Goal: Find contact information: Find contact information

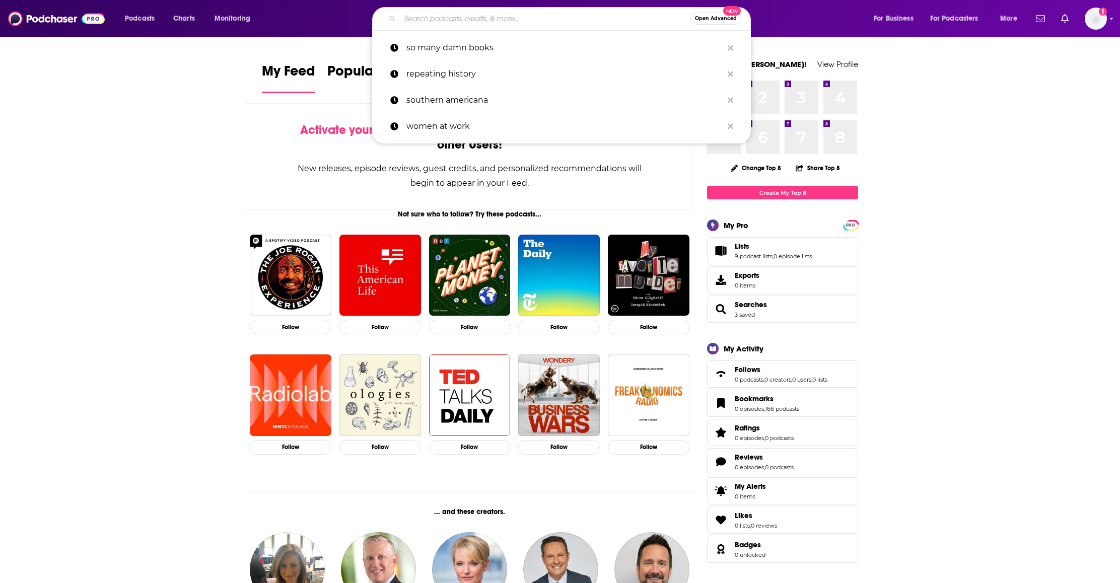
click at [468, 17] on input "Search podcasts, credits, & more..." at bounding box center [545, 19] width 290 height 16
paste input "Modern Therapist’s Survival Guide"
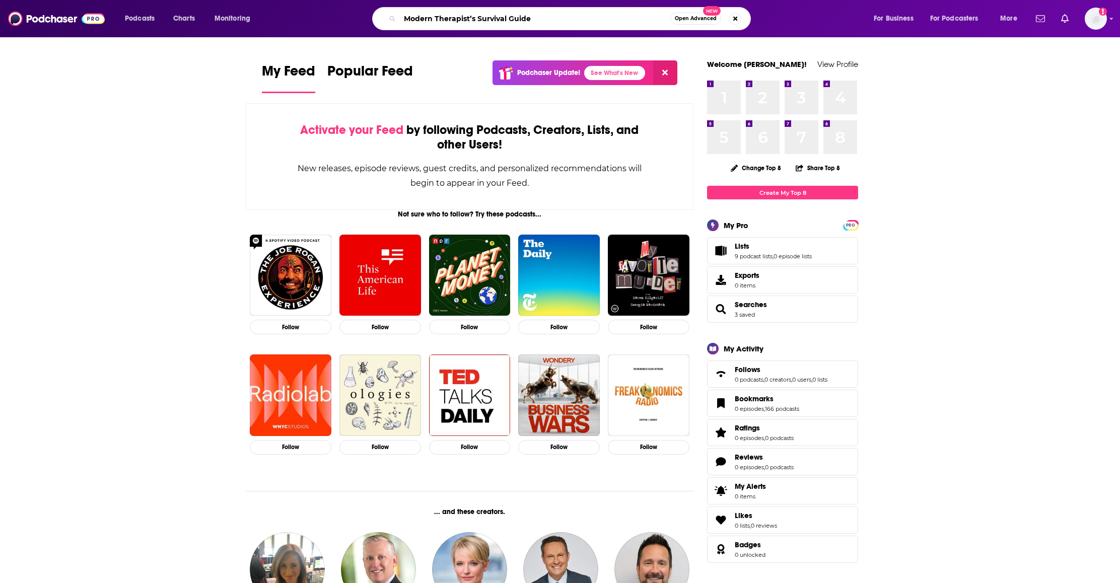
type input "Modern Therapist’s Survival Guide"
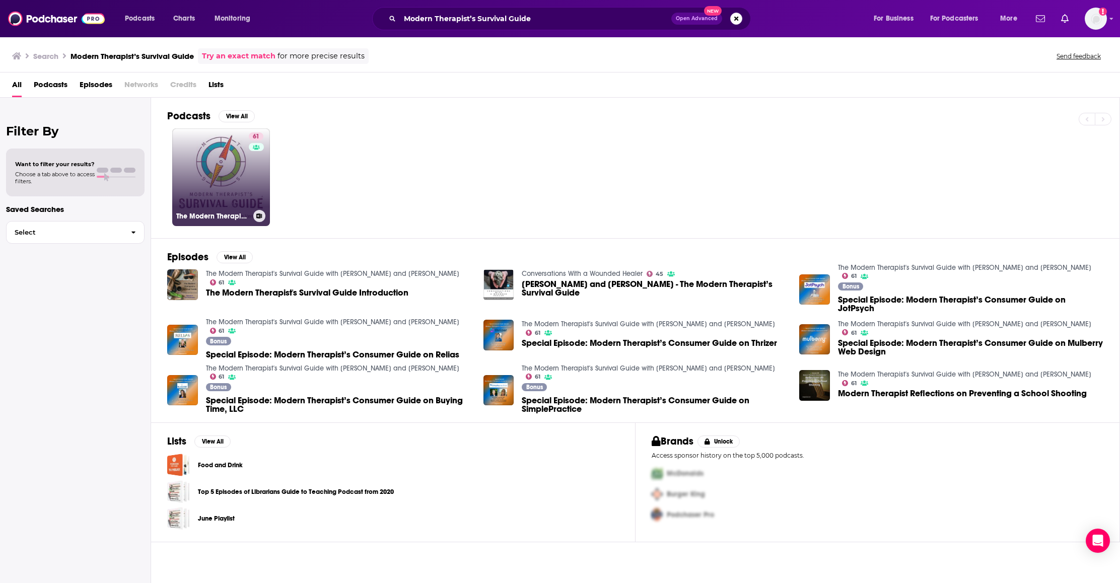
click at [210, 178] on link "61 The Modern Therapist's Survival Guide with [PERSON_NAME] and [PERSON_NAME]" at bounding box center [221, 177] width 98 height 98
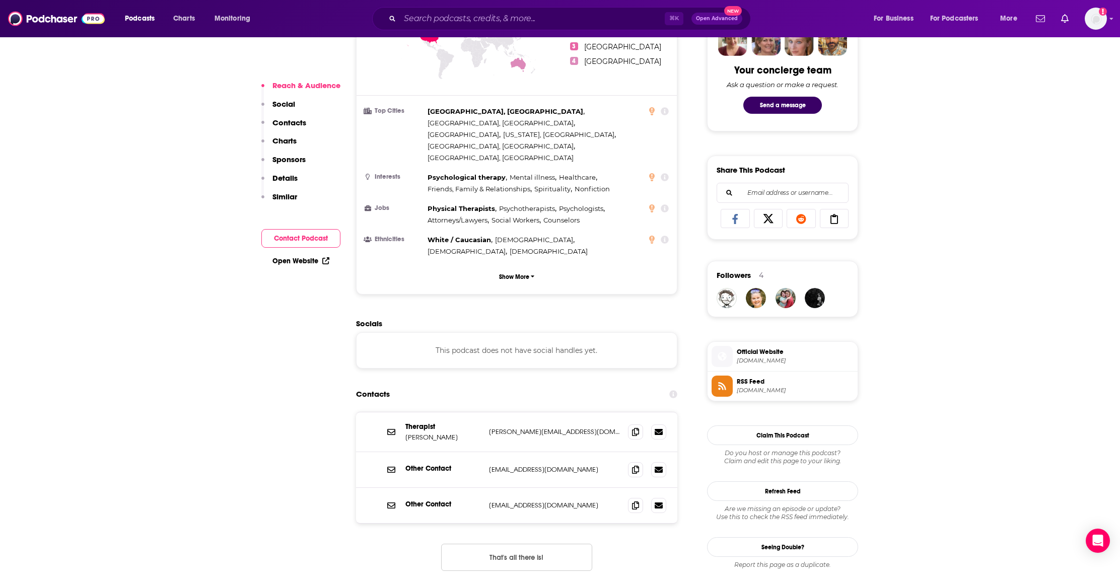
scroll to position [561, 0]
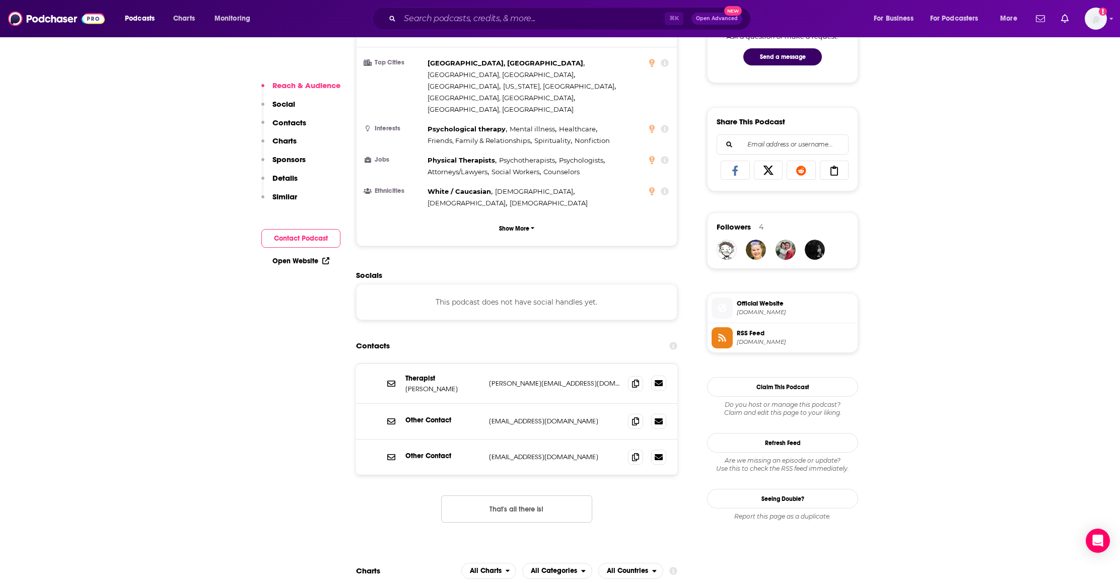
click at [657, 380] on icon at bounding box center [658, 383] width 8 height 6
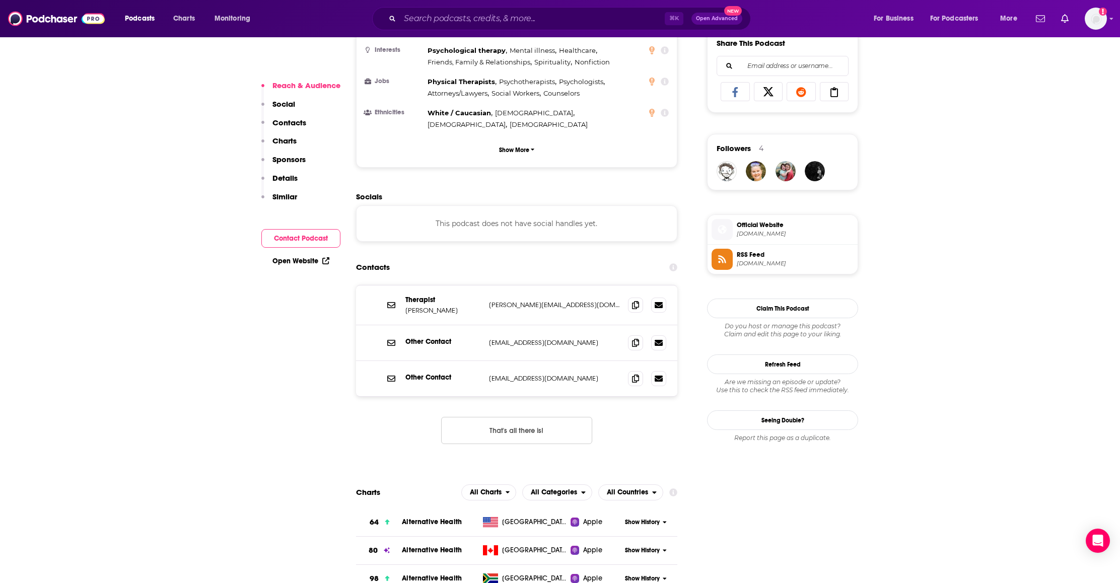
scroll to position [641, 0]
drag, startPoint x: 636, startPoint y: 254, endPoint x: 626, endPoint y: 225, distance: 31.4
click at [637, 300] on icon at bounding box center [635, 304] width 7 height 8
click at [634, 373] on icon at bounding box center [635, 377] width 7 height 8
click at [420, 19] on input "Search podcasts, credits, & more..." at bounding box center [532, 19] width 265 height 16
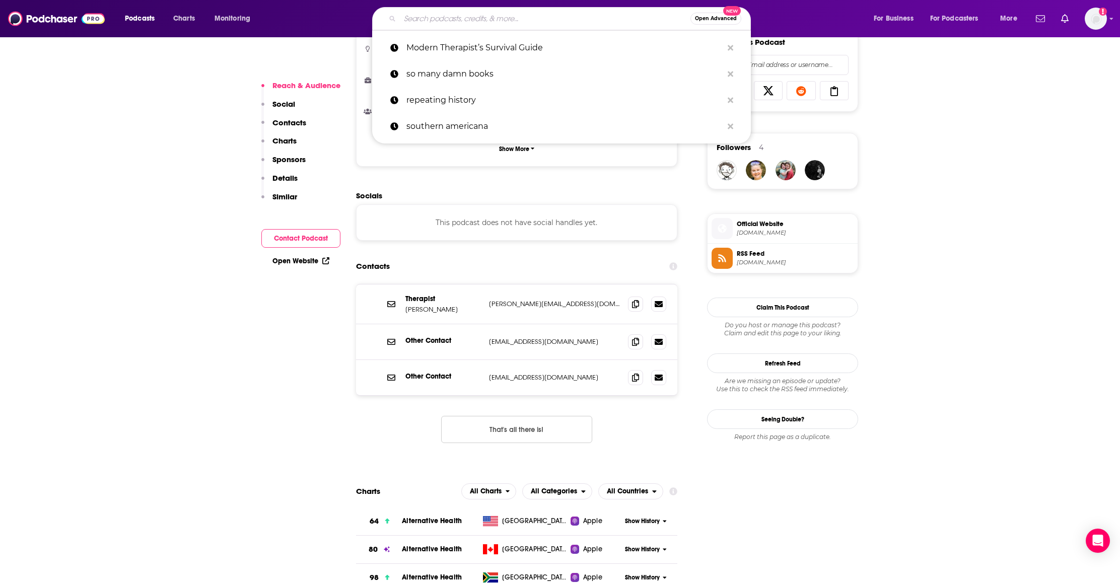
paste input "Shrink Rap Radio"
type input "Shrink Rap Radio"
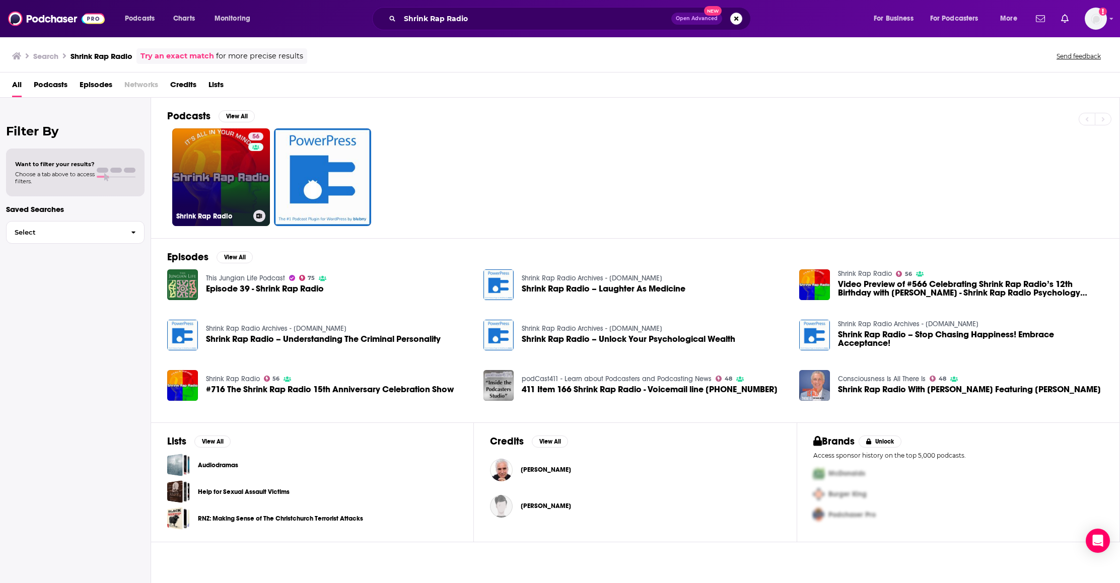
click at [230, 154] on link "56 Shrink Rap Radio" at bounding box center [221, 177] width 98 height 98
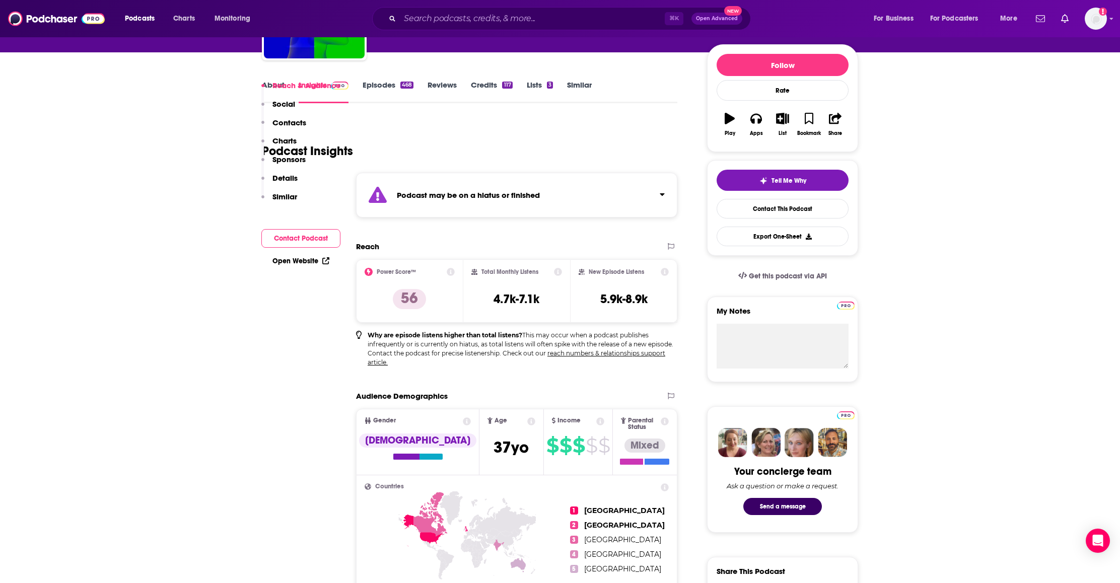
scroll to position [4, 0]
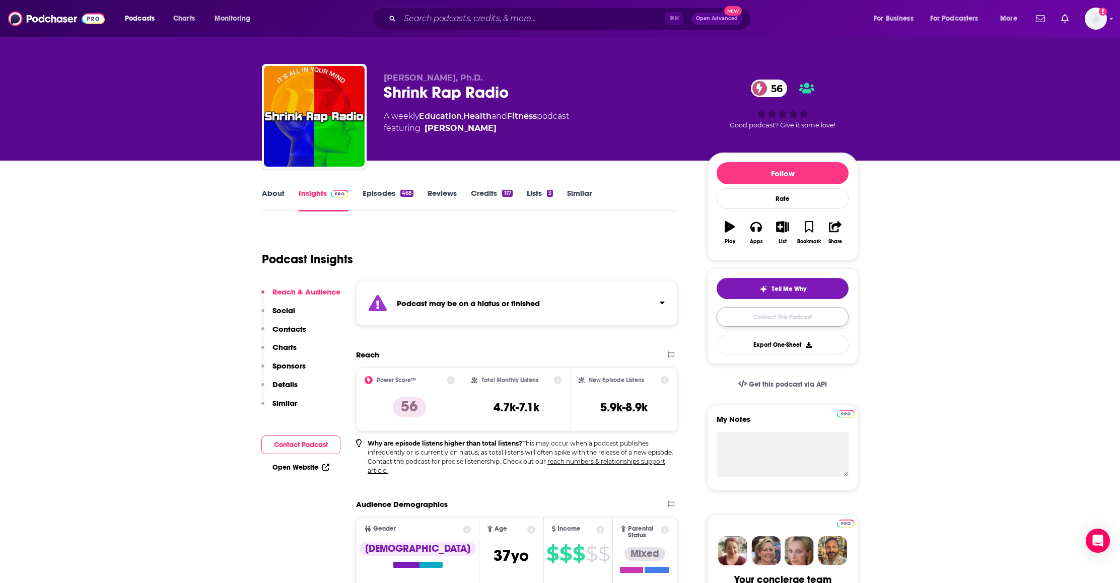
click at [775, 319] on link "Contact This Podcast" at bounding box center [782, 317] width 132 height 20
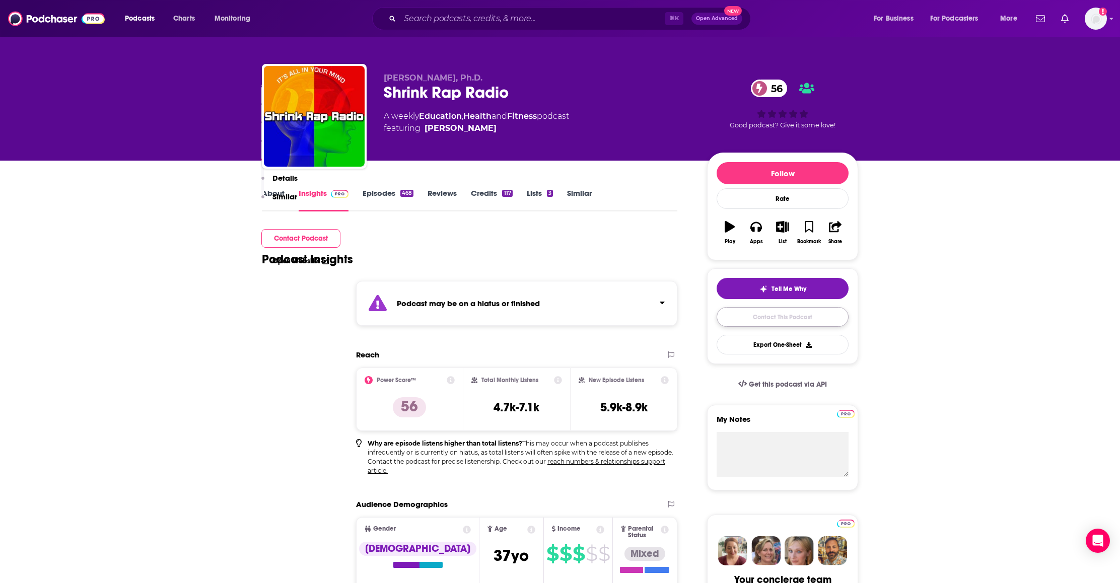
scroll to position [966, 0]
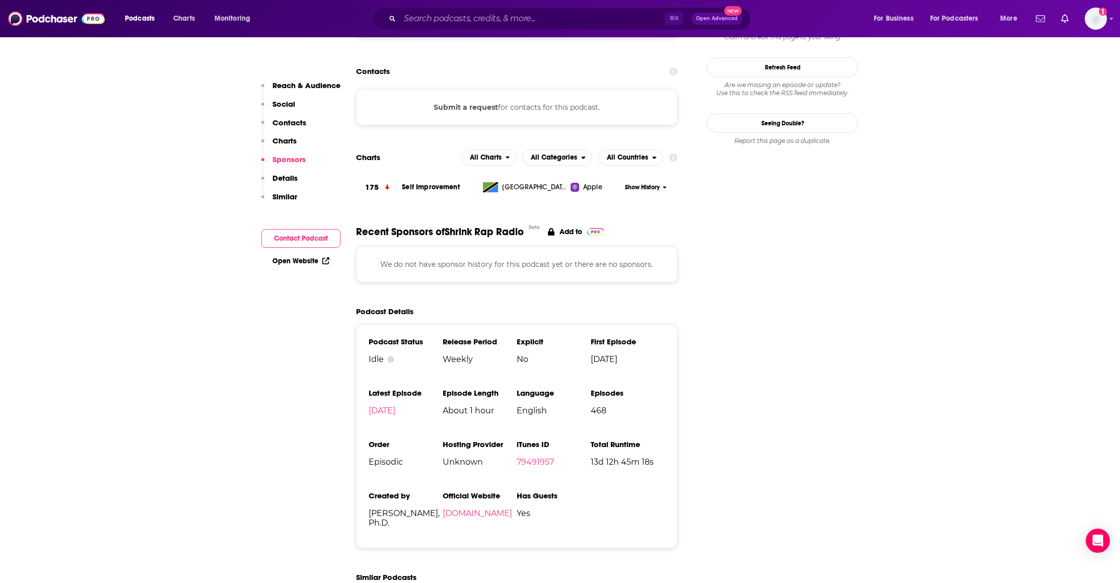
click at [548, 259] on p "We do not have sponsor history for this podcast yet or there are no sponsors." at bounding box center [516, 264] width 296 height 11
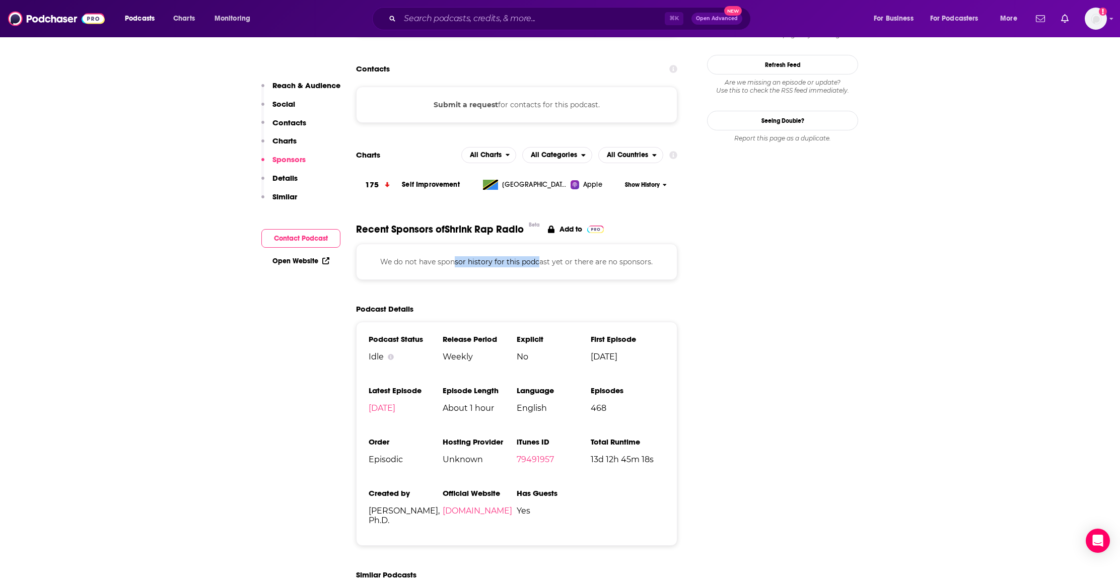
drag, startPoint x: 540, startPoint y: 200, endPoint x: 456, endPoint y: 202, distance: 84.1
click at [456, 256] on p "We do not have sponsor history for this podcast yet or there are no sponsors." at bounding box center [516, 261] width 296 height 11
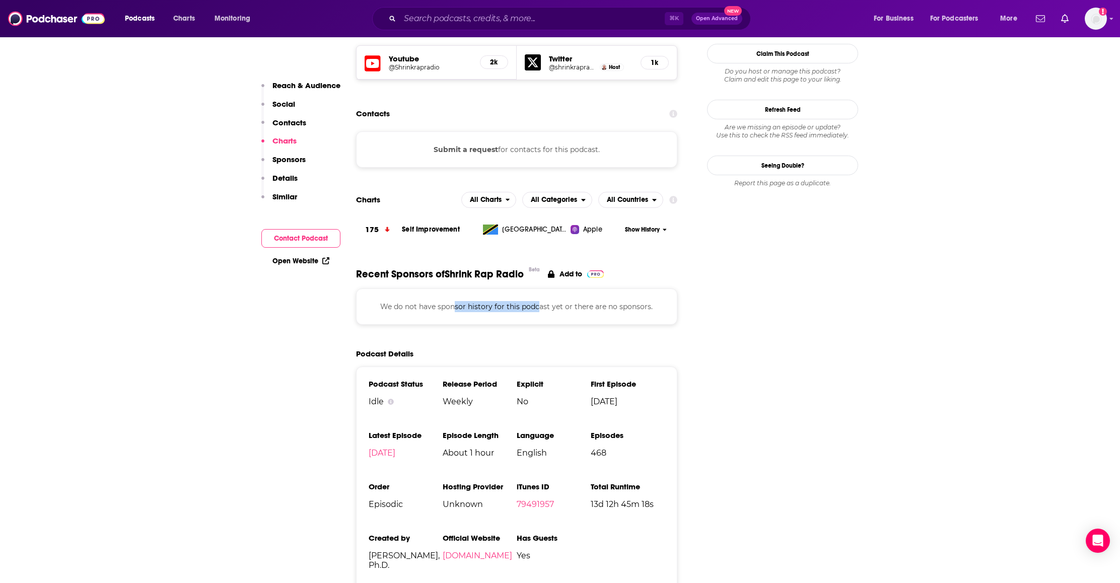
scroll to position [914, 0]
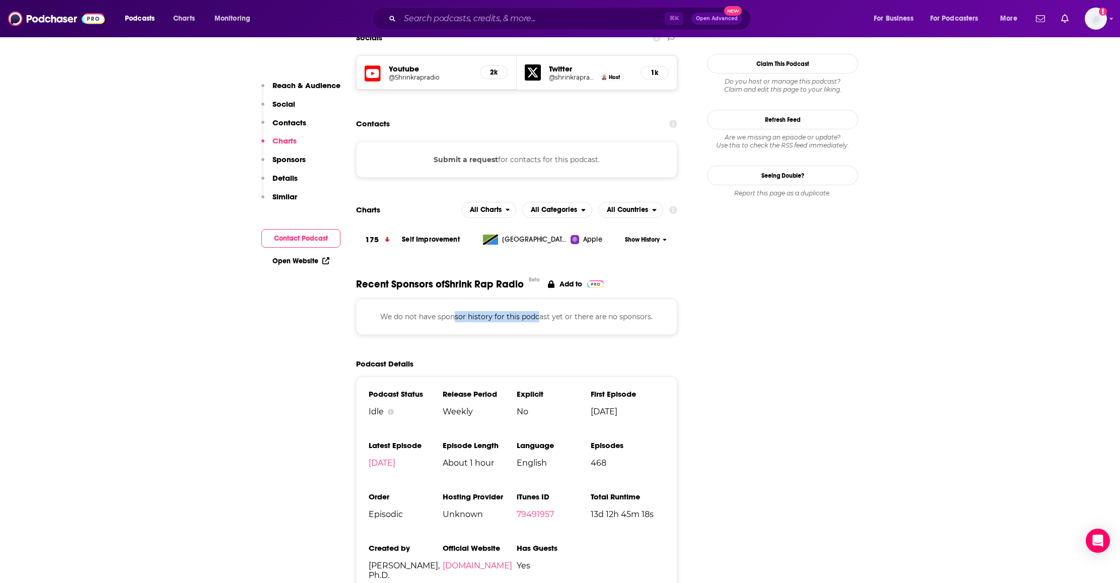
click at [460, 154] on button "Submit a request" at bounding box center [465, 159] width 64 height 11
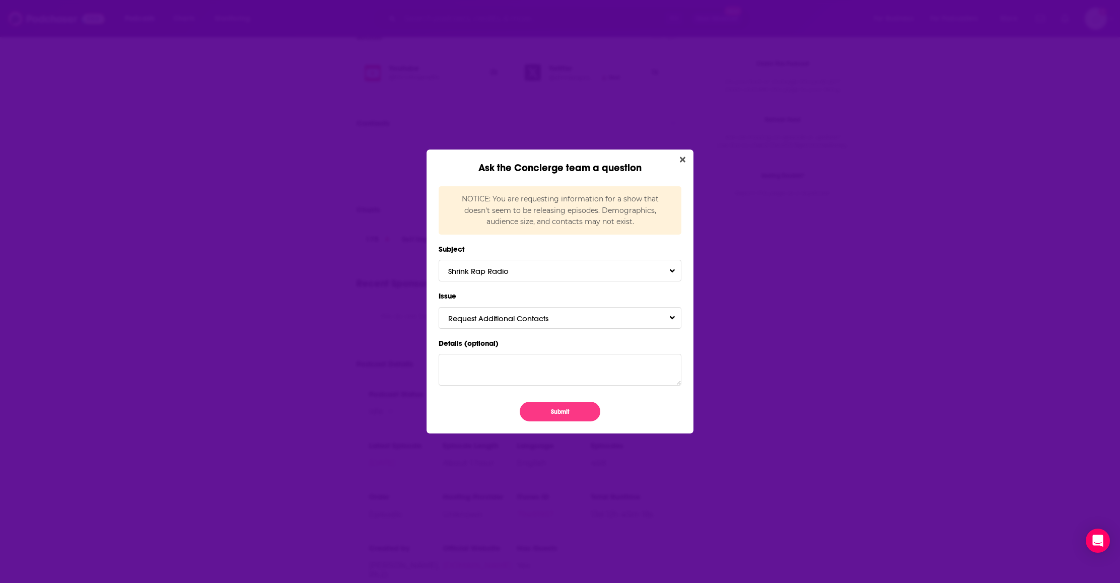
scroll to position [0, 0]
click at [582, 413] on button "Submit" at bounding box center [559, 412] width 81 height 20
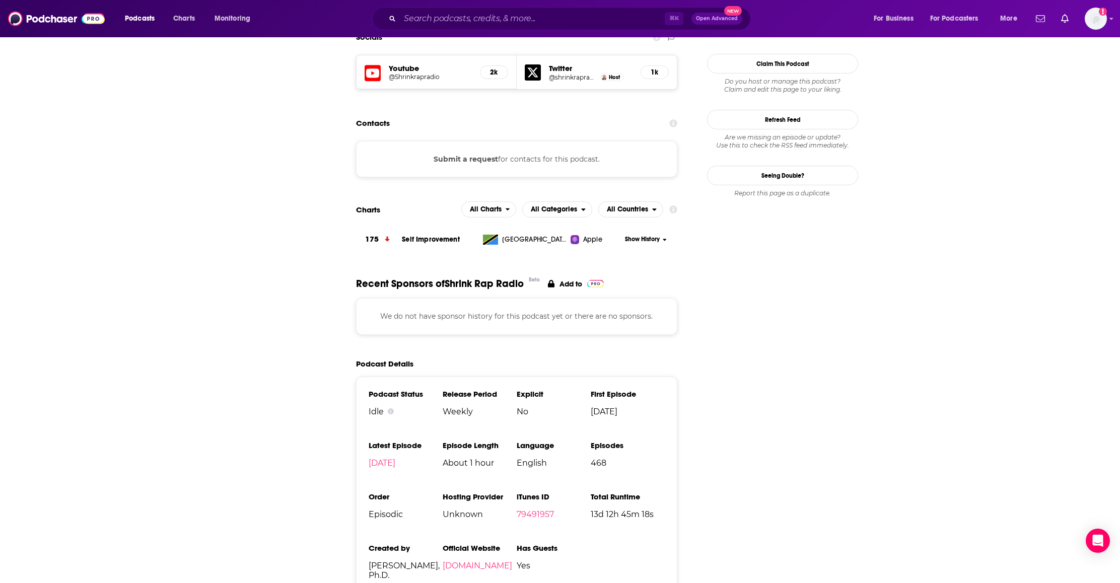
click at [325, 350] on div "Ask the Concierge team a question NOTICE: You are requesting information for a …" at bounding box center [560, 291] width 1120 height 583
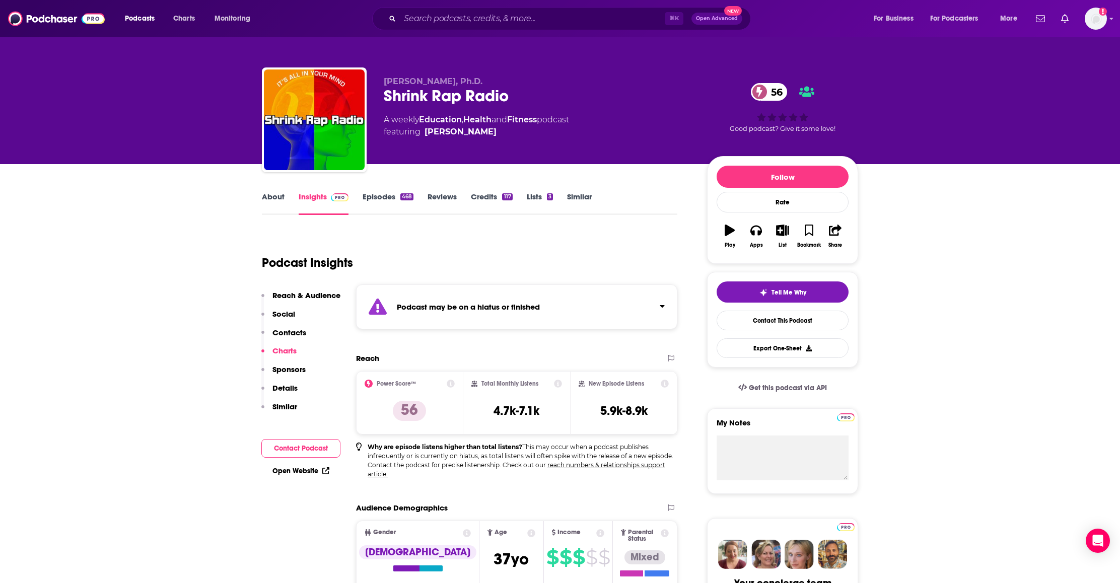
scroll to position [914, 0]
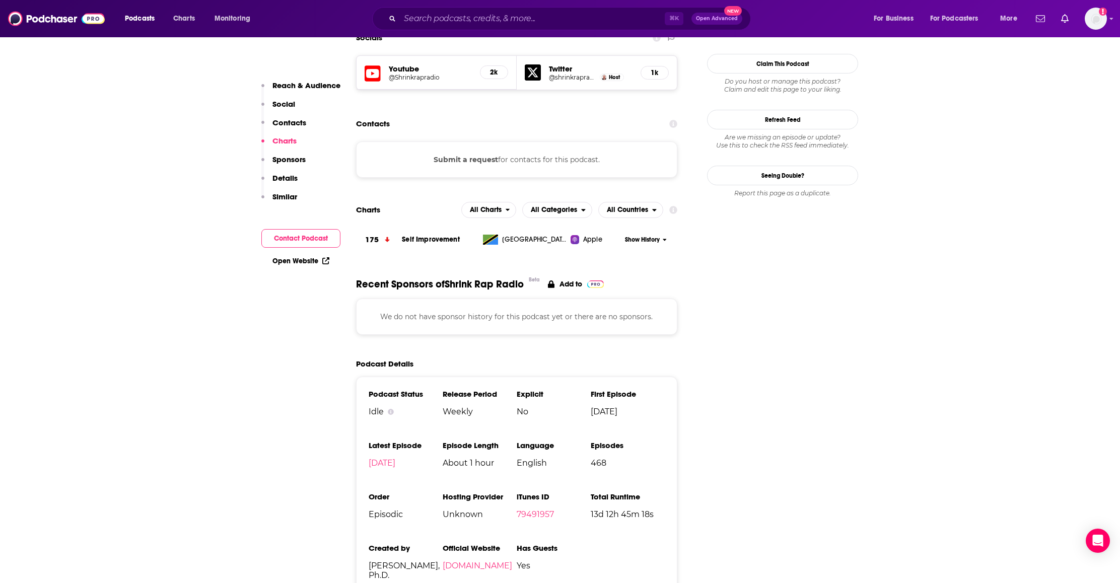
click at [297, 260] on link "Open Website" at bounding box center [300, 261] width 57 height 9
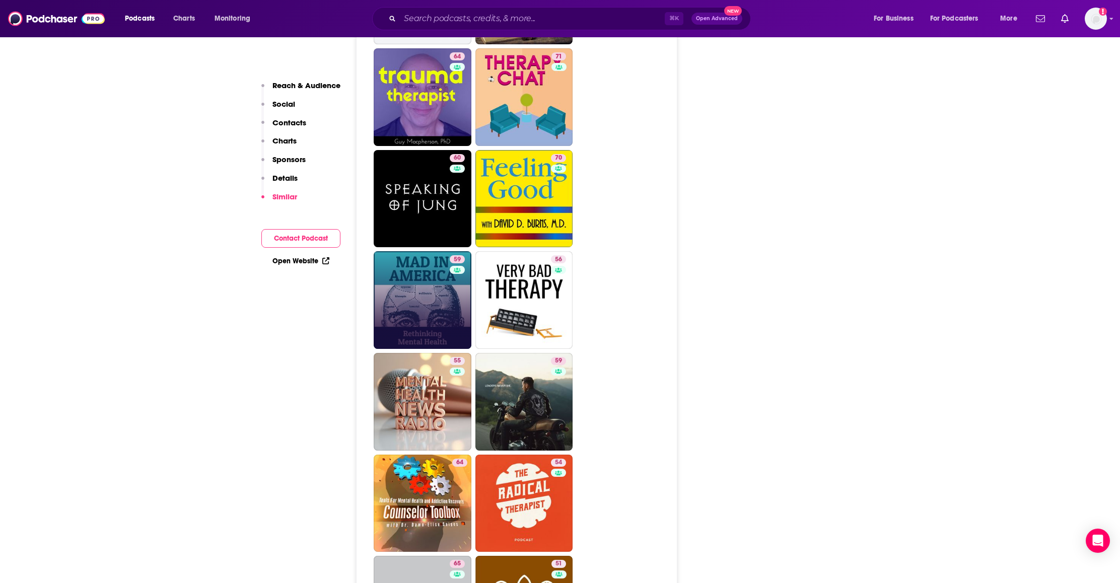
scroll to position [1750, 0]
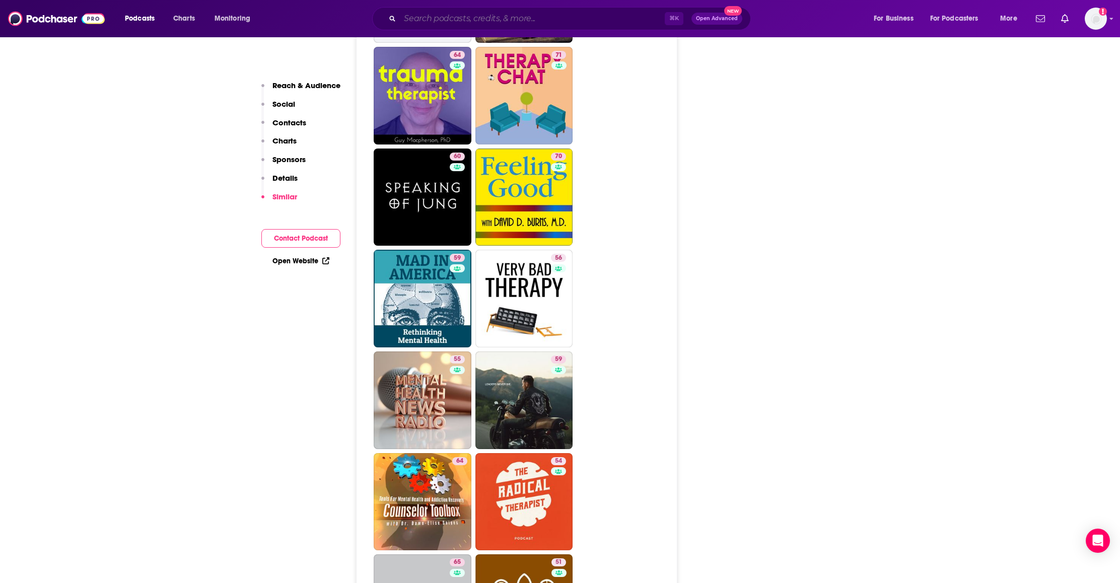
click at [446, 17] on input "Search podcasts, credits, & more..." at bounding box center [532, 19] width 265 height 16
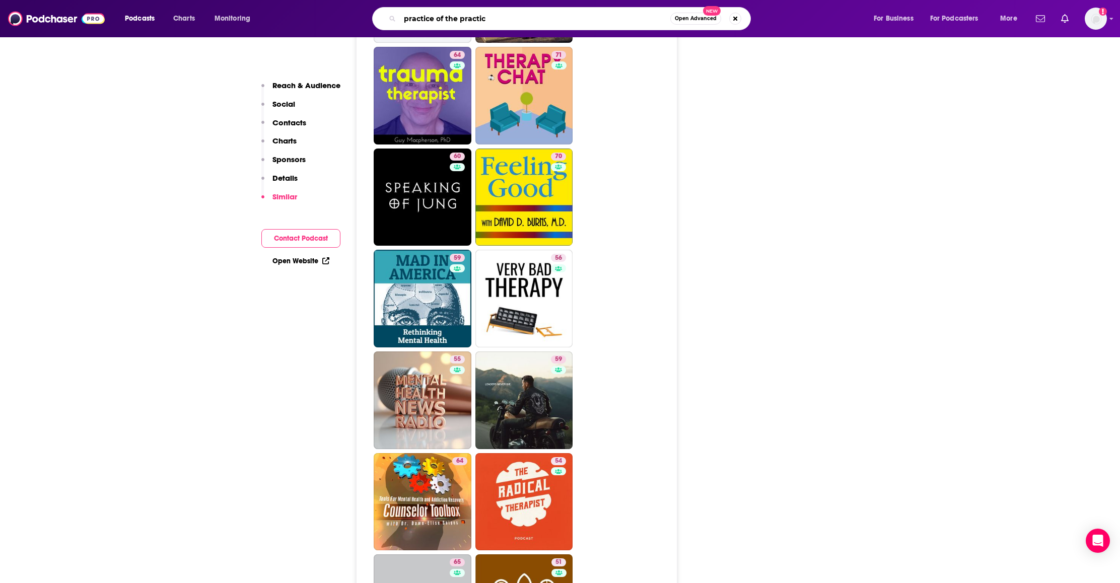
type input "practice of the practice"
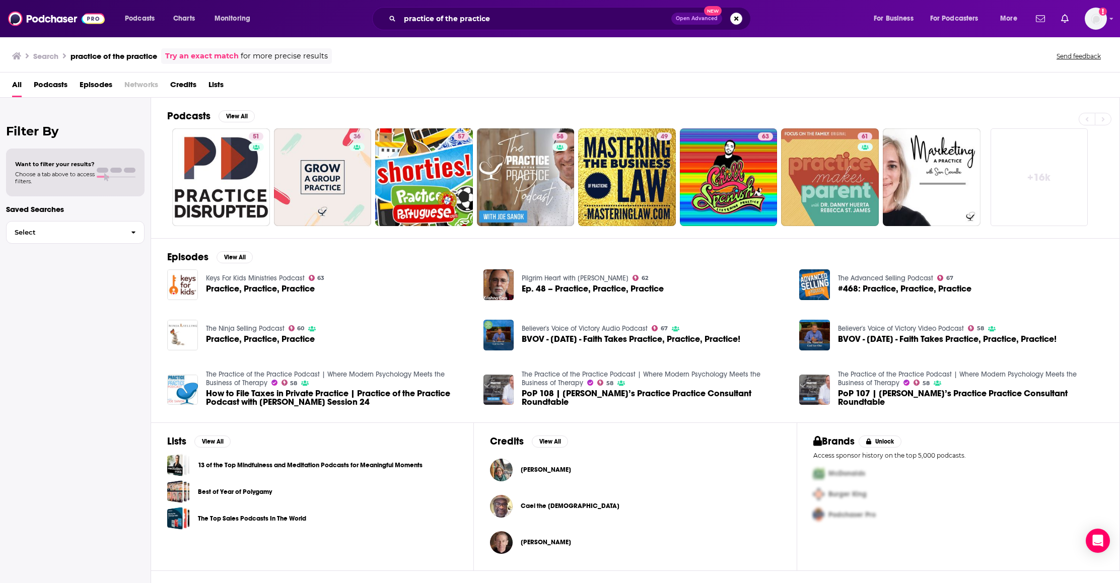
click at [312, 391] on span "How to File Taxes in Private Practice | Practice of the Practice Podcast with J…" at bounding box center [338, 397] width 265 height 17
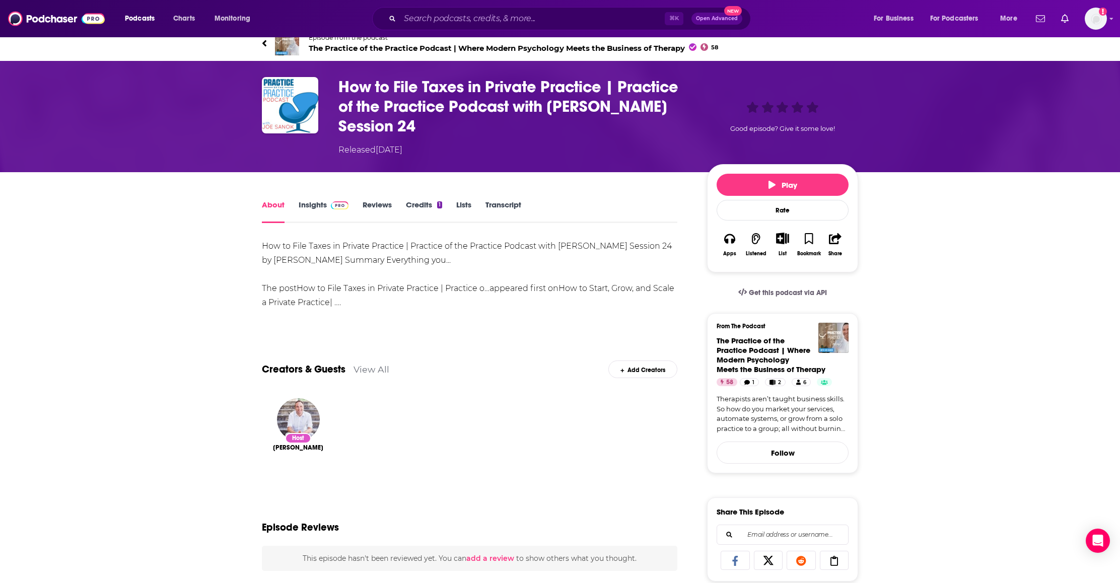
scroll to position [12, 0]
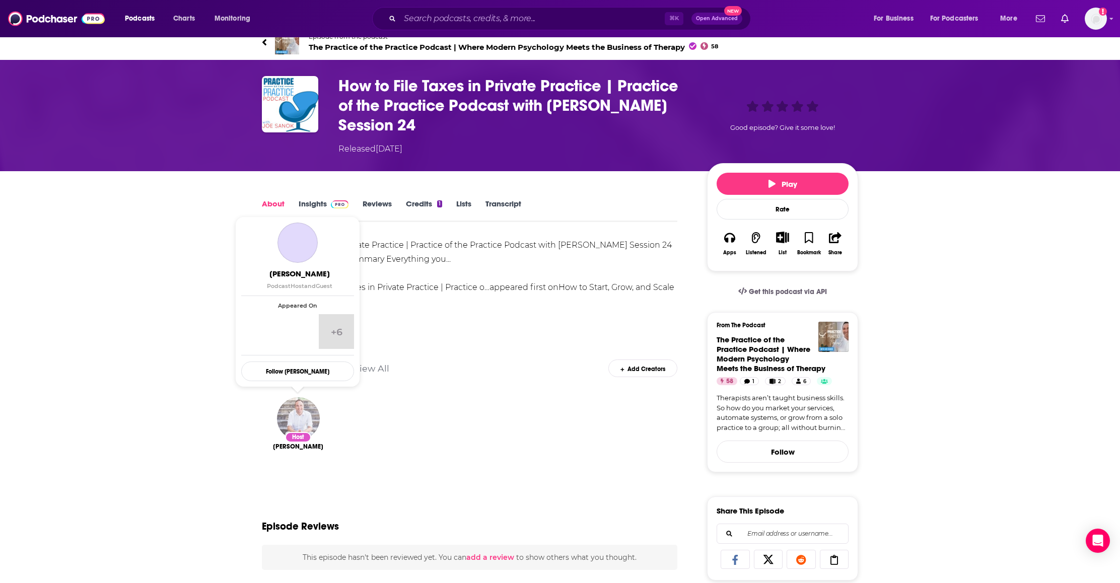
click at [300, 415] on img "Joe Sanok" at bounding box center [298, 418] width 43 height 43
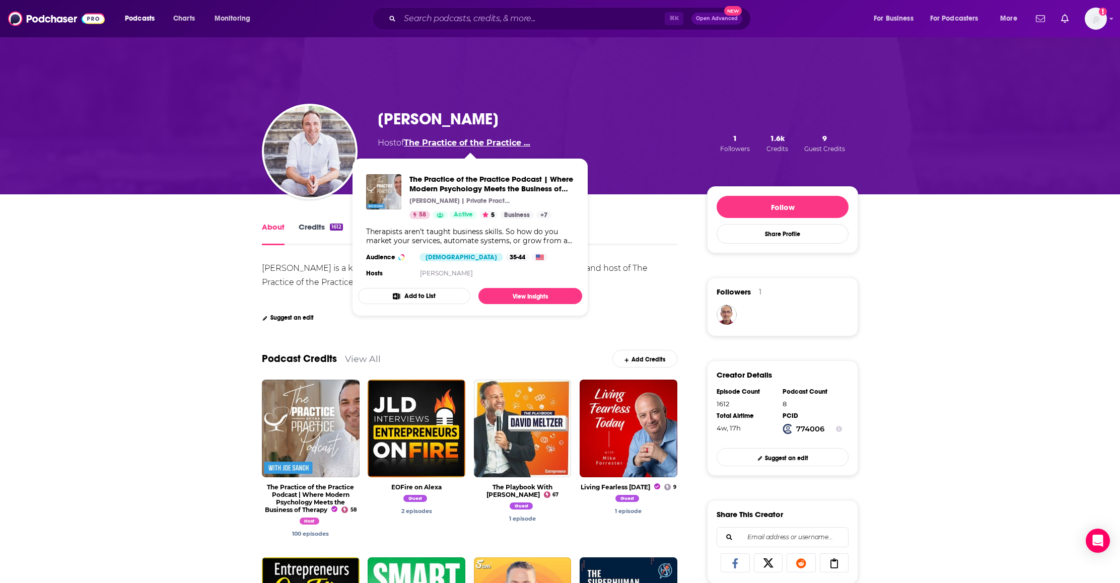
click at [467, 142] on link "The Practice of the Practice …" at bounding box center [467, 143] width 126 height 10
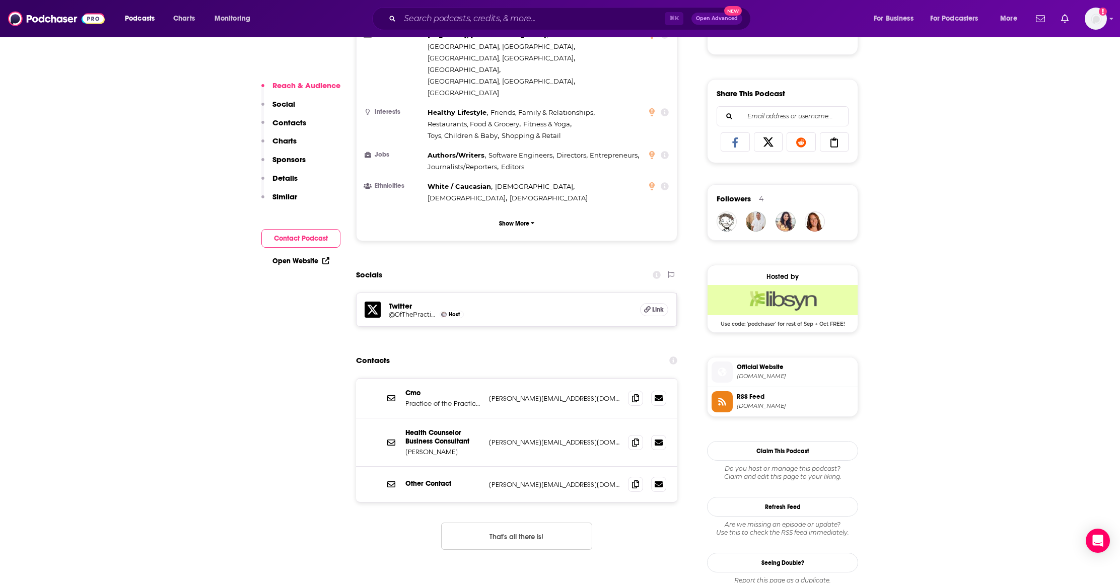
scroll to position [600, 0]
click at [639, 391] on span at bounding box center [635, 398] width 15 height 15
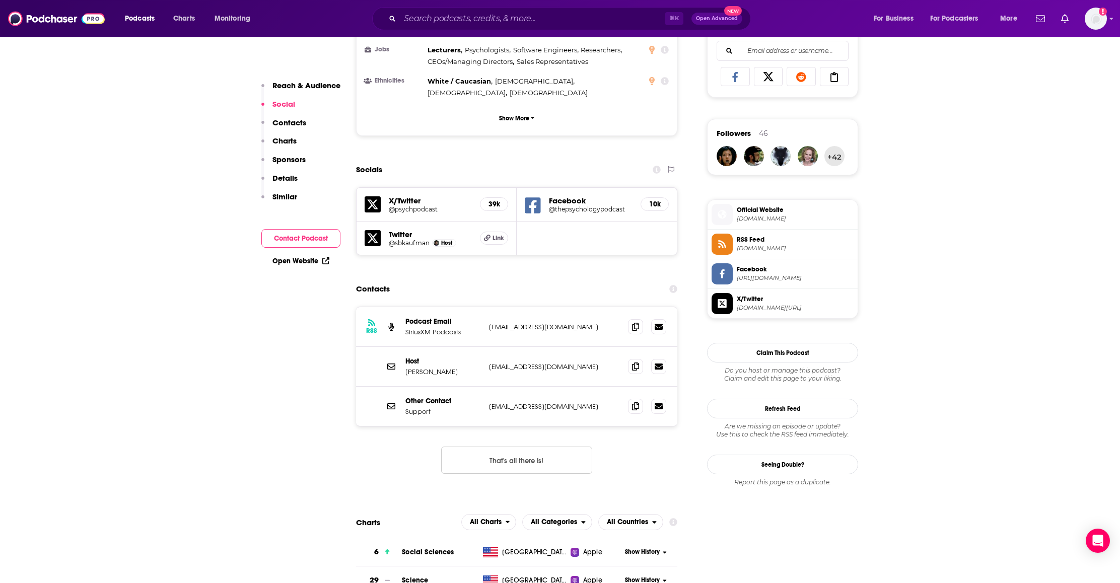
scroll to position [734, 0]
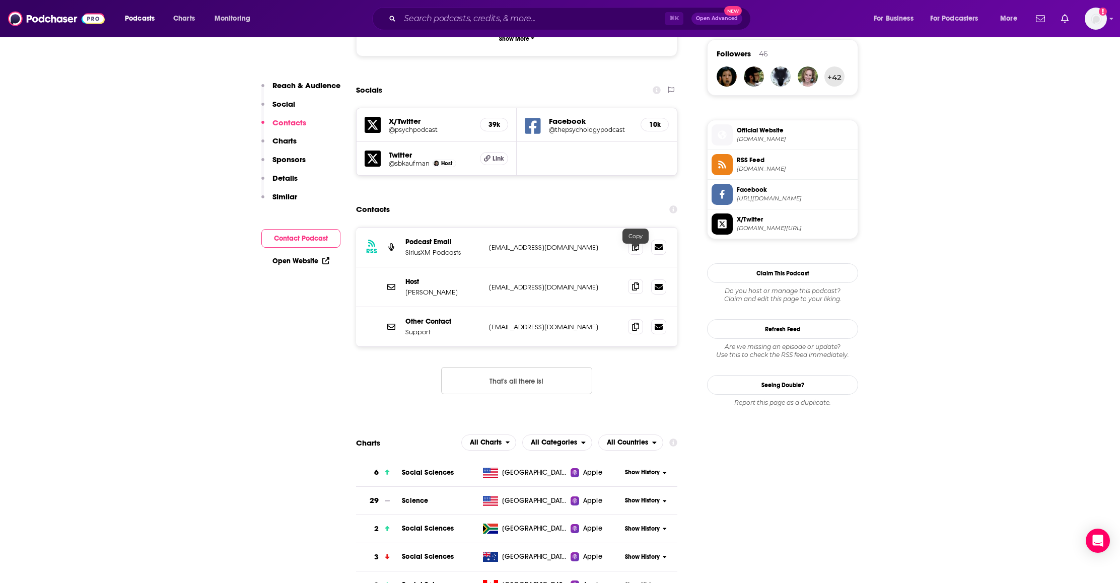
click at [634, 282] on icon at bounding box center [635, 286] width 7 height 8
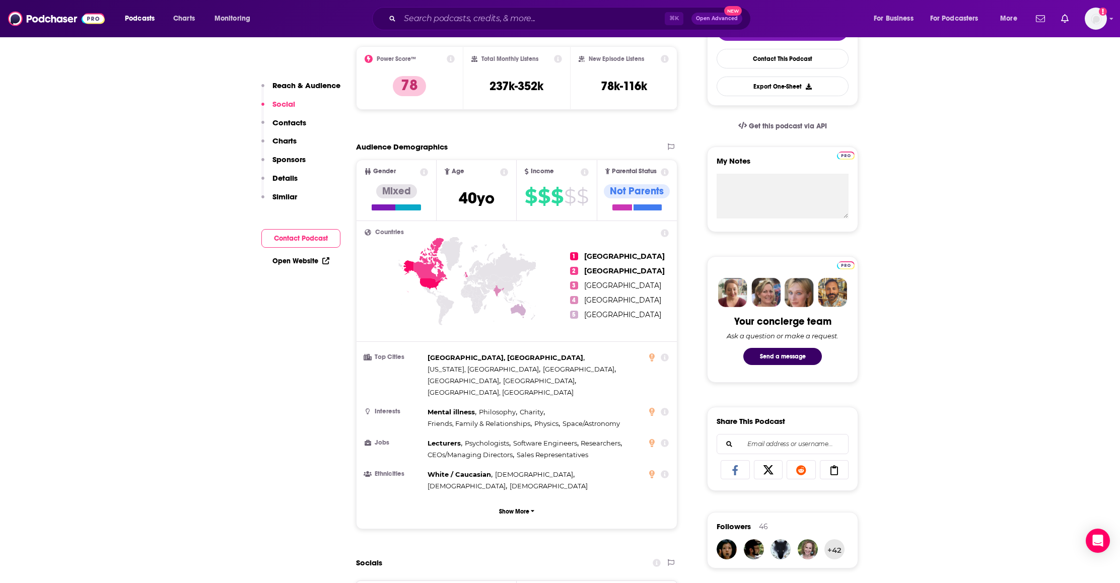
scroll to position [0, 0]
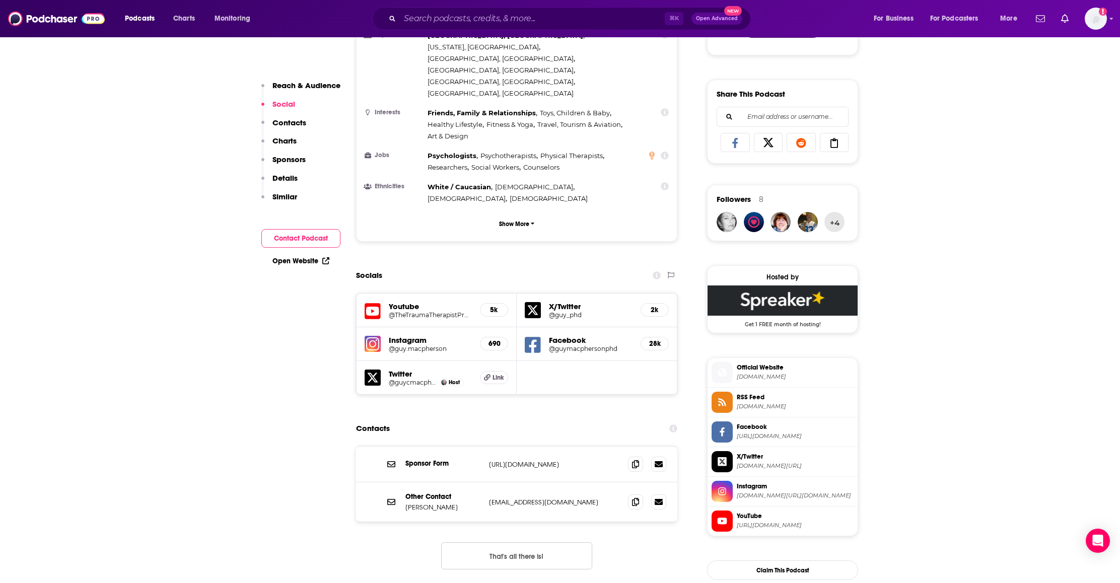
scroll to position [640, 0]
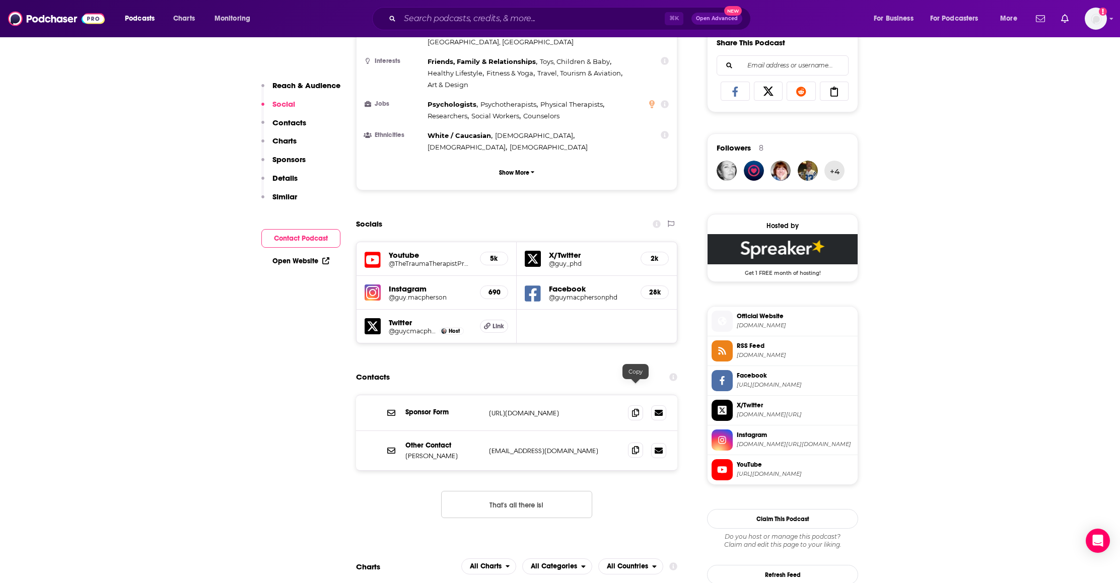
click at [632, 446] on icon at bounding box center [635, 450] width 7 height 8
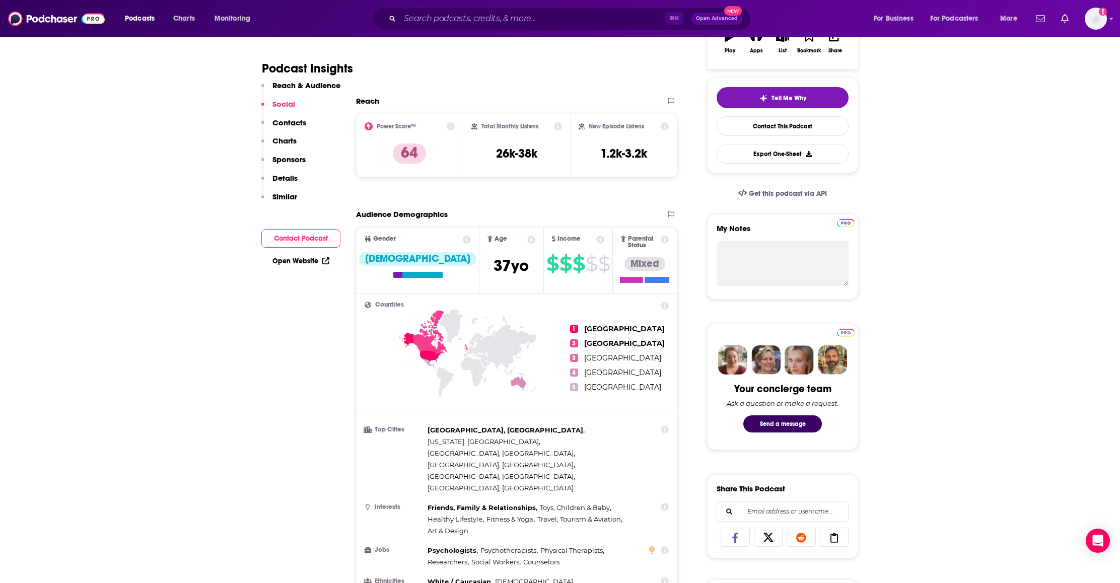
scroll to position [0, 0]
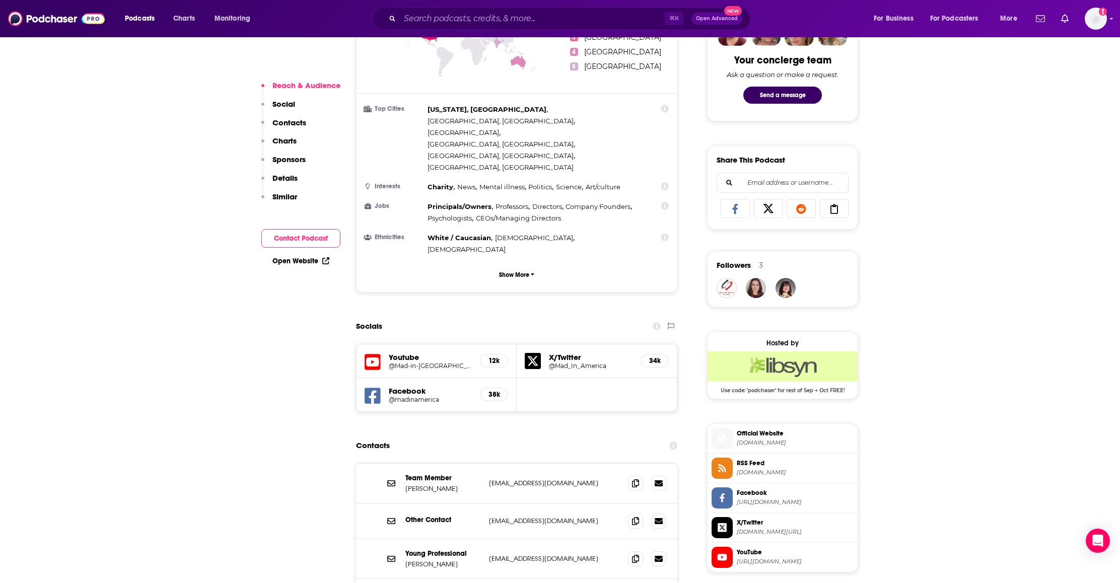
scroll to position [538, 0]
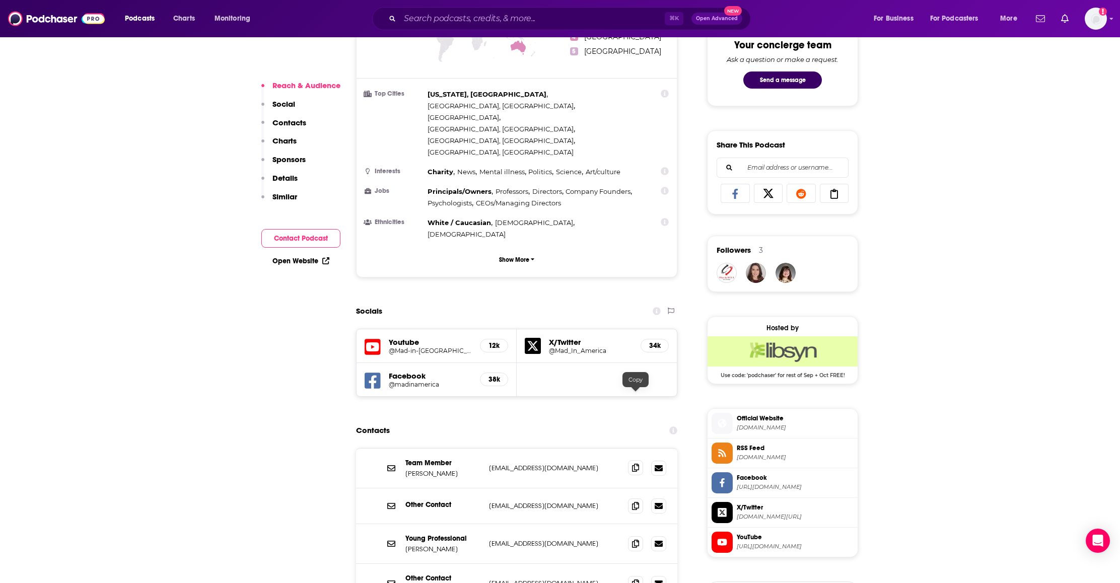
click at [639, 460] on span at bounding box center [635, 467] width 15 height 15
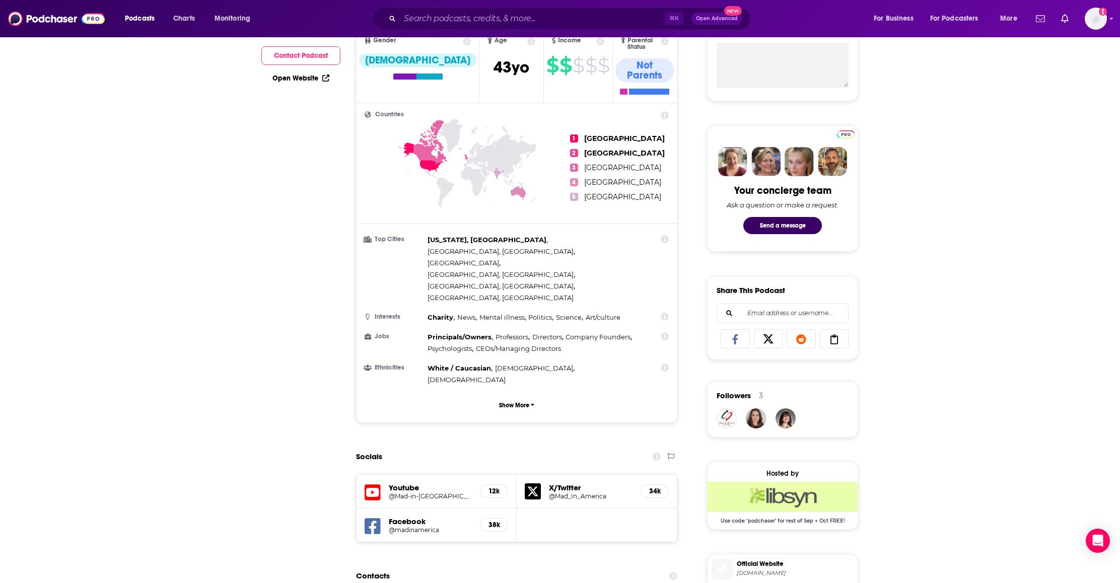
scroll to position [0, 0]
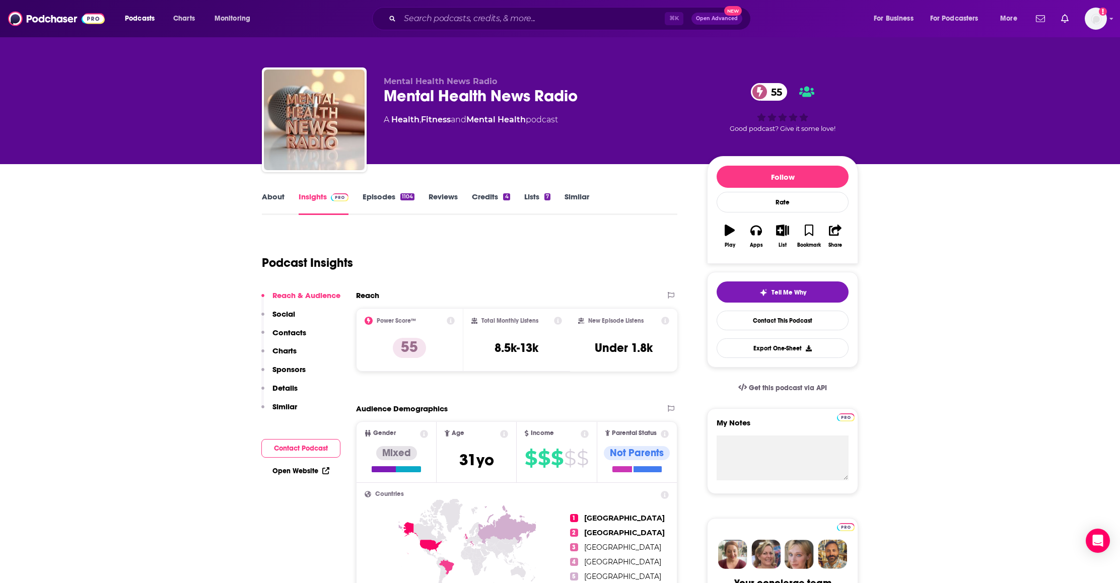
click at [294, 471] on link "Open Website" at bounding box center [300, 471] width 57 height 9
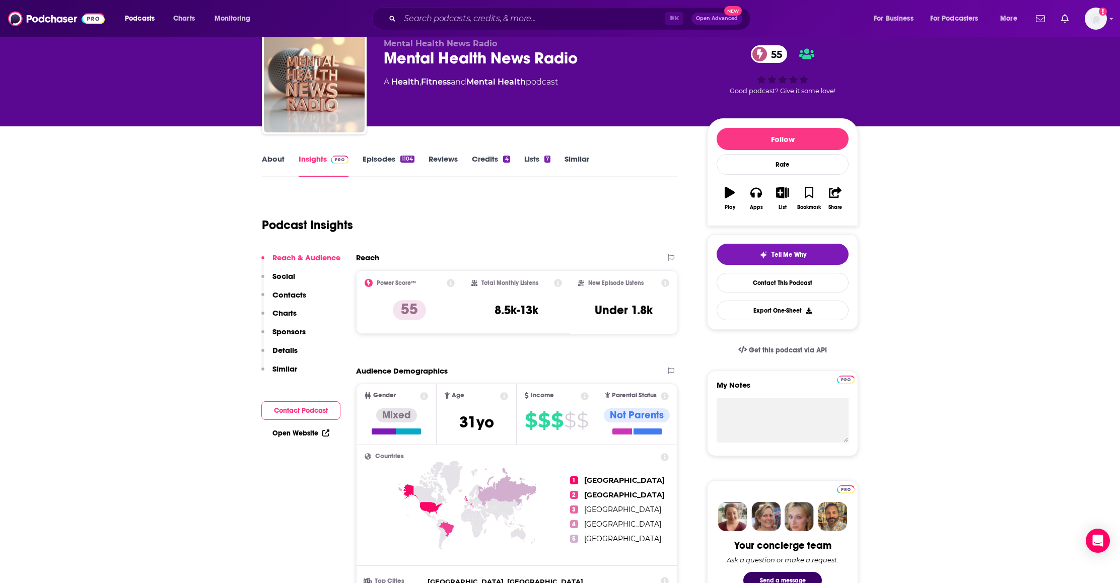
scroll to position [109, 0]
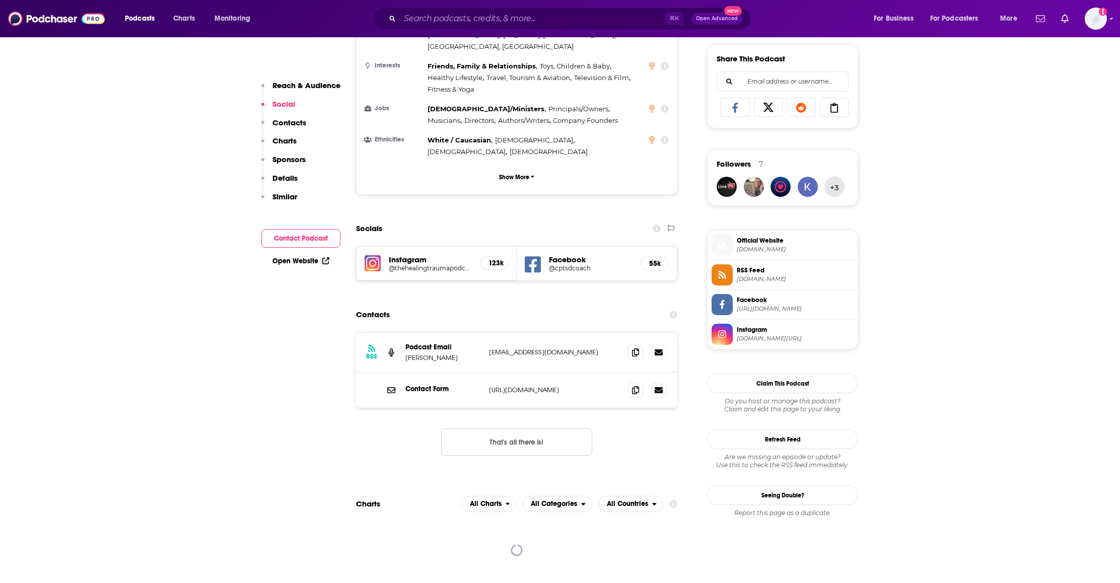
scroll to position [673, 0]
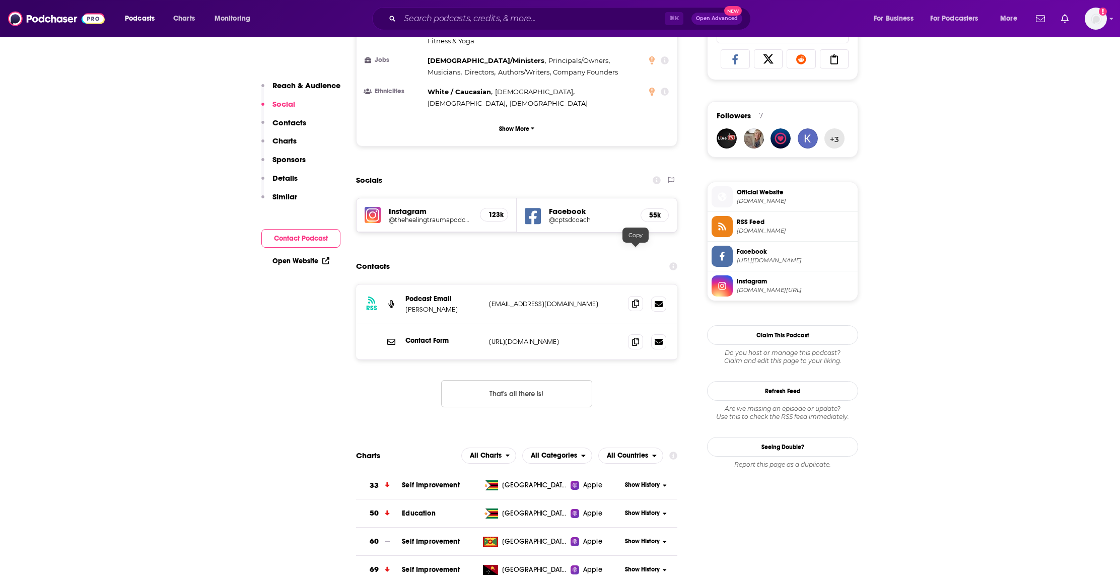
click at [640, 296] on span at bounding box center [635, 303] width 15 height 15
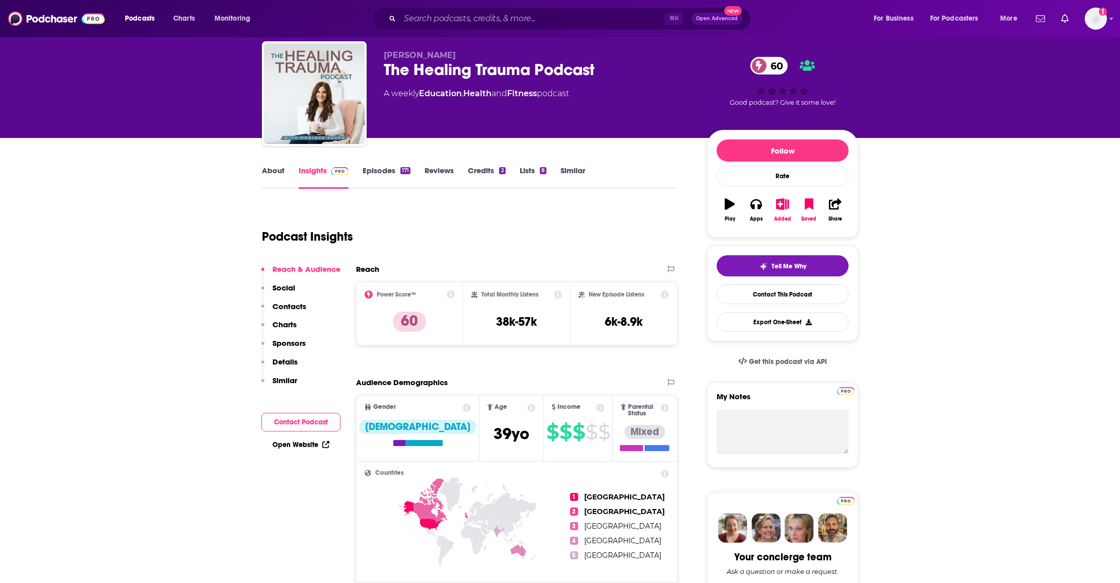
scroll to position [0, 0]
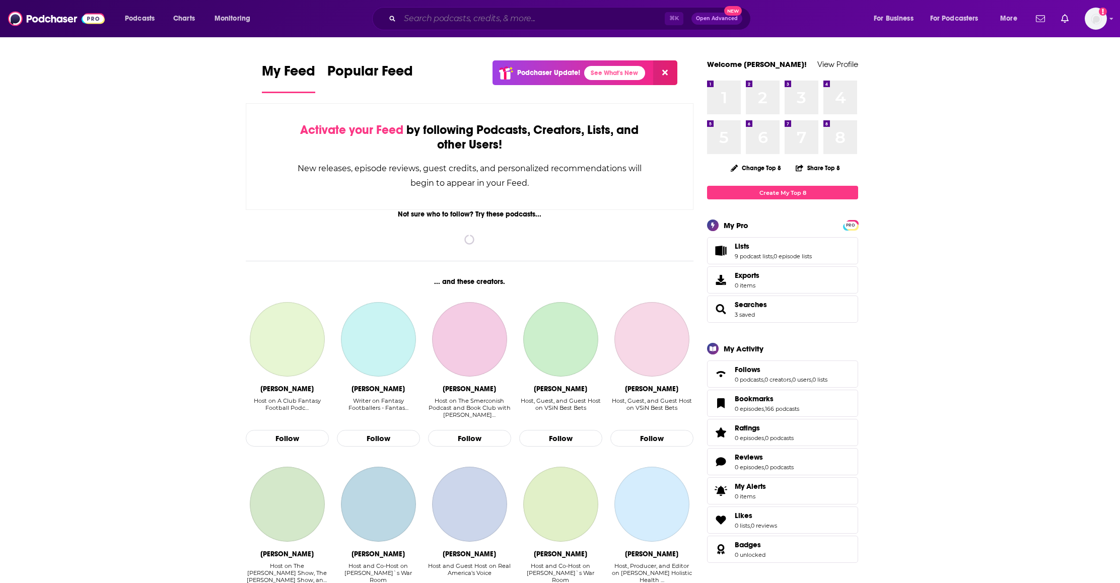
click at [473, 16] on input "Search podcasts, credits, & more..." at bounding box center [532, 19] width 265 height 16
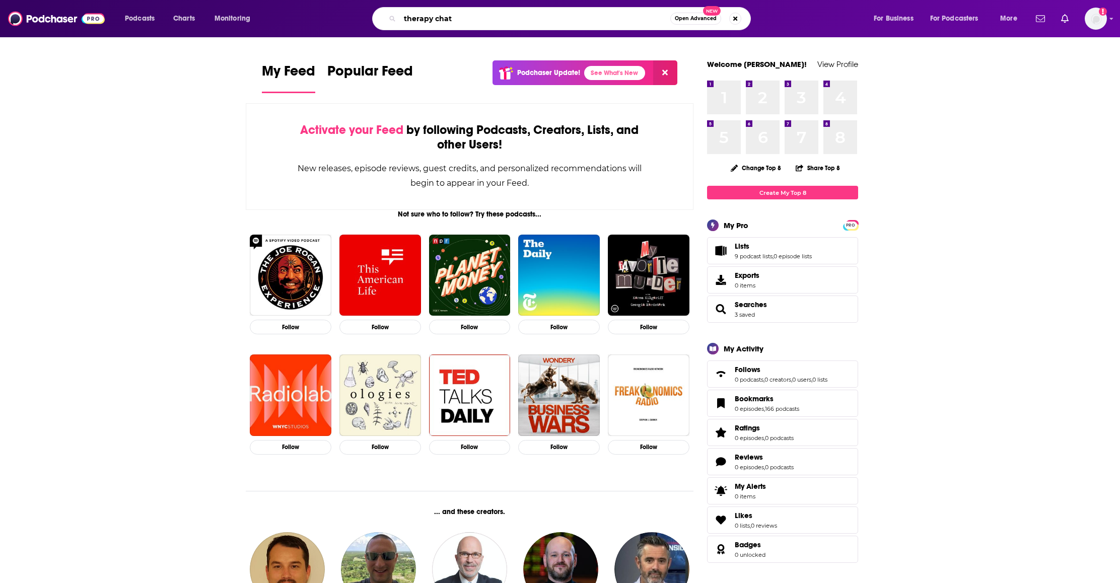
type input "therapy chat"
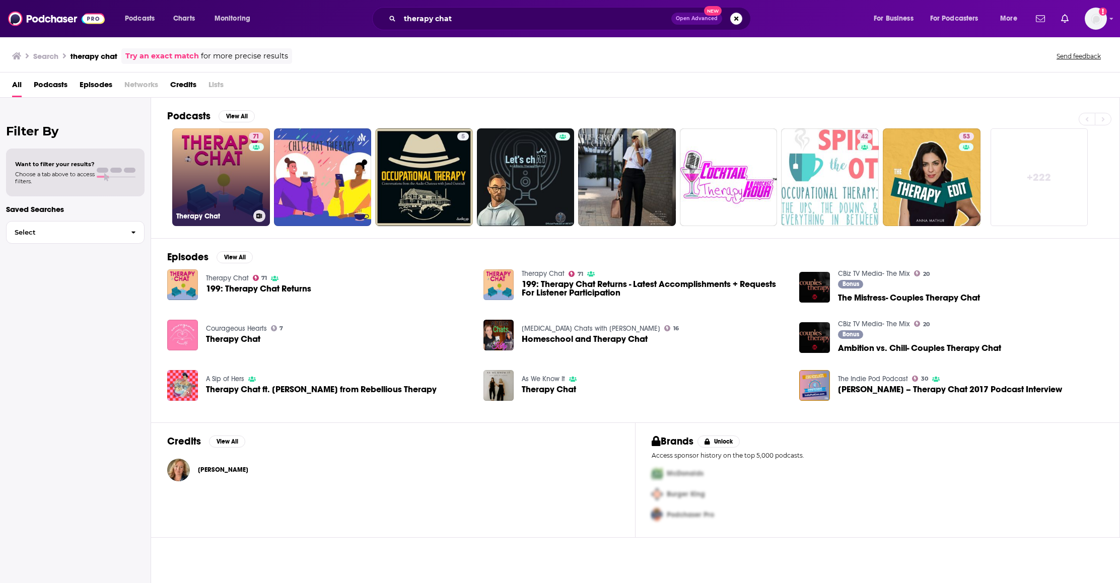
click at [222, 169] on link "71 Therapy Chat" at bounding box center [221, 177] width 98 height 98
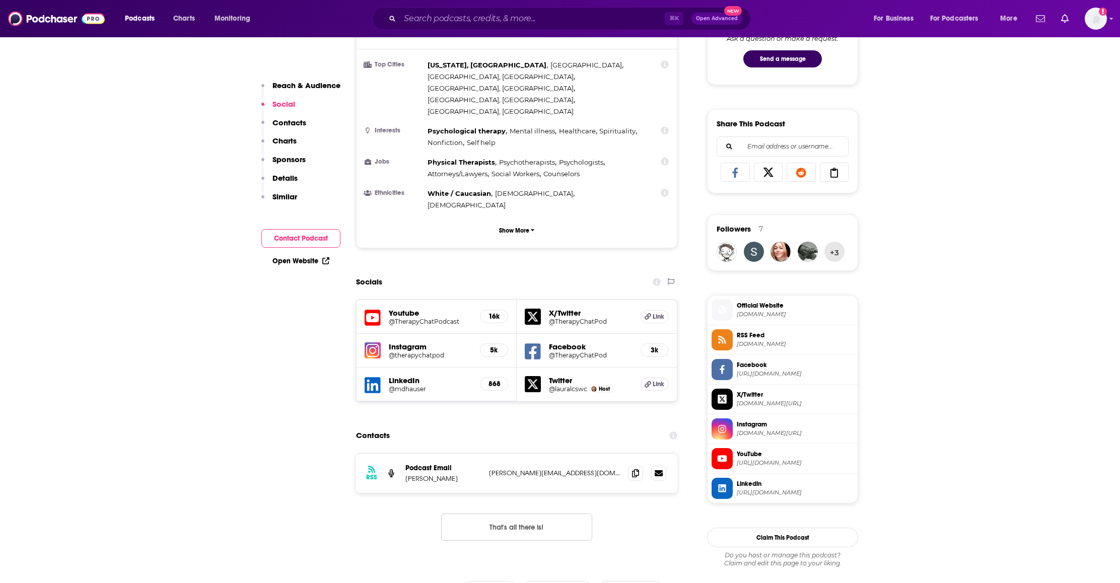
scroll to position [613, 0]
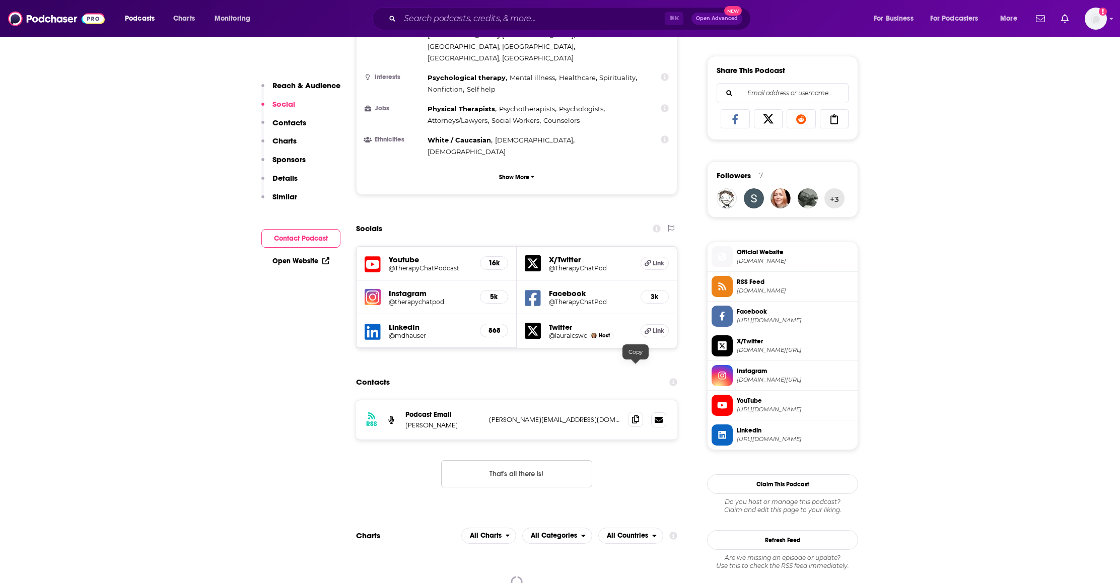
click at [636, 415] on icon at bounding box center [635, 419] width 7 height 8
